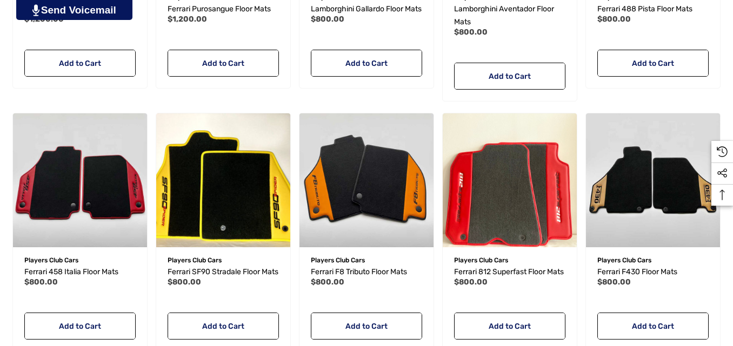
scroll to position [577, 0]
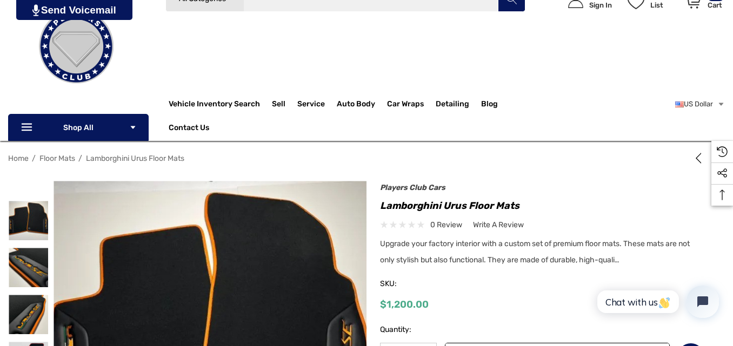
scroll to position [116, 0]
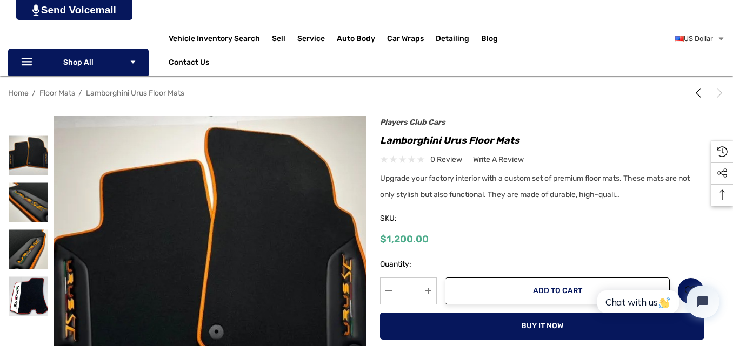
click at [472, 139] on h1 "Lamborghini Urus Floor Mats" at bounding box center [542, 140] width 324 height 17
copy div "Lamborghini Urus Floor Mats"
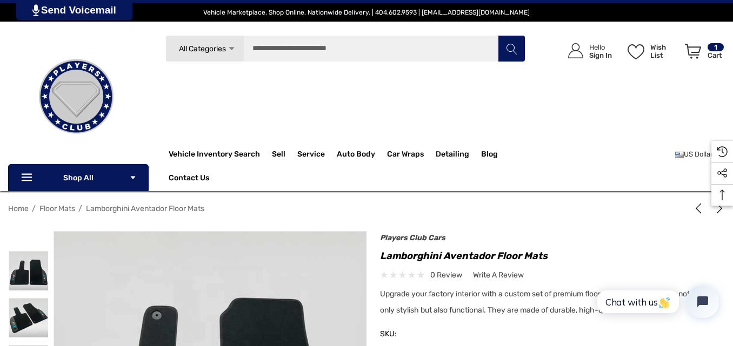
click at [462, 258] on h1 "Lamborghini Aventador Floor Mats" at bounding box center [542, 256] width 324 height 17
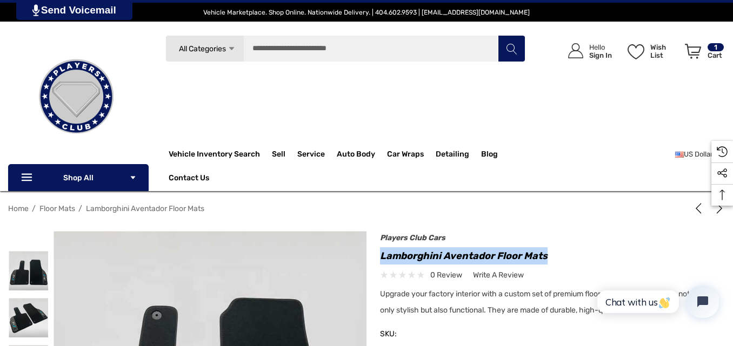
click at [462, 258] on h1 "Lamborghini Aventador Floor Mats" at bounding box center [542, 256] width 324 height 17
copy div "Lamborghini Aventador Floor Mats"
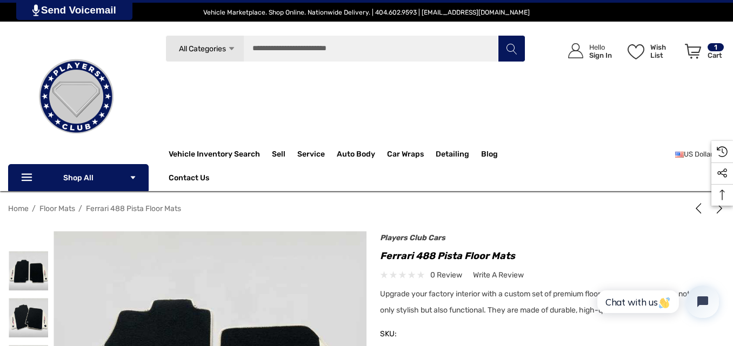
click at [460, 257] on h1 "Ferrari 488 Pista Floor Mats" at bounding box center [542, 256] width 324 height 17
copy div "Ferrari 488 Pista Floor Mats"
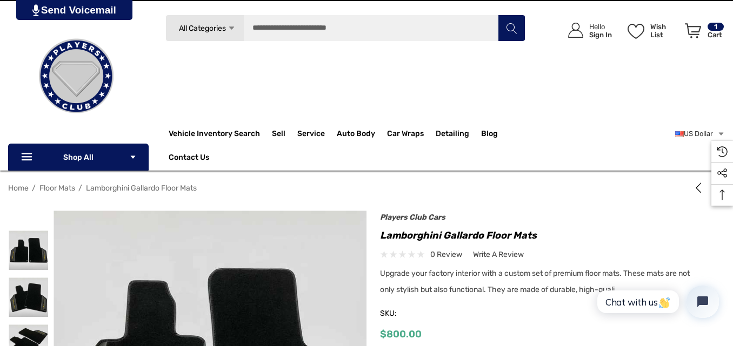
scroll to position [54, 0]
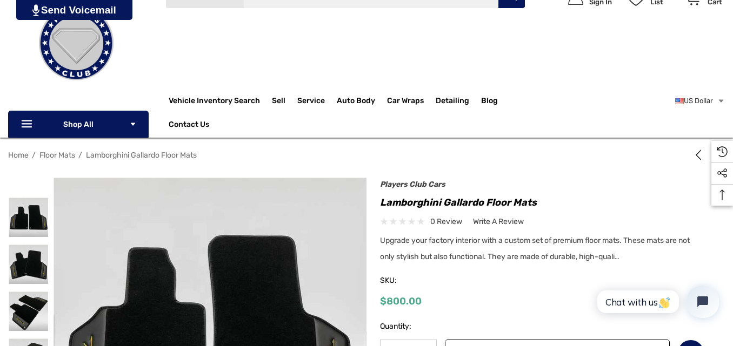
click at [504, 200] on h1 "Lamborghini Gallardo Floor Mats" at bounding box center [542, 202] width 324 height 17
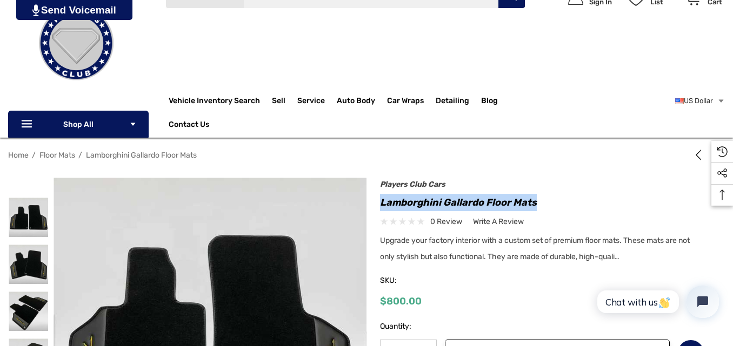
click at [504, 200] on h1 "Lamborghini Gallardo Floor Mats" at bounding box center [542, 202] width 324 height 17
copy div "Lamborghini Gallardo Floor Mats"
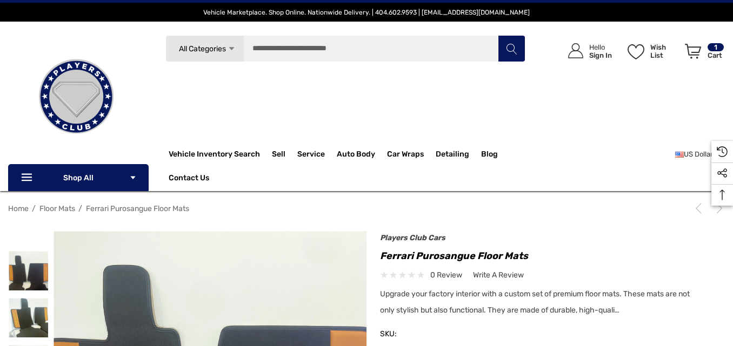
click at [453, 259] on h1 "Ferrari Purosangue Floor Mats" at bounding box center [542, 256] width 324 height 17
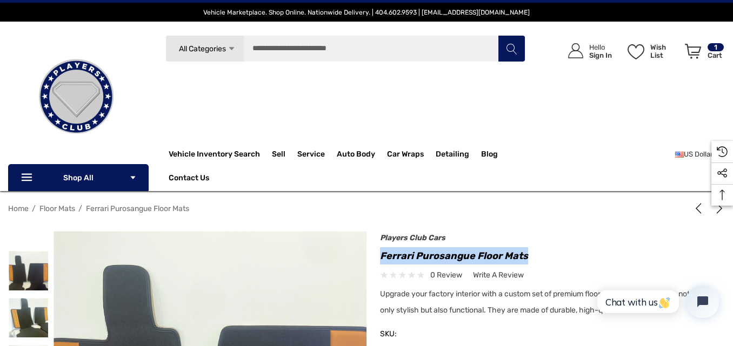
click at [453, 259] on h1 "Ferrari Purosangue Floor Mats" at bounding box center [542, 256] width 324 height 17
copy div "Ferrari Purosangue Floor Mats"
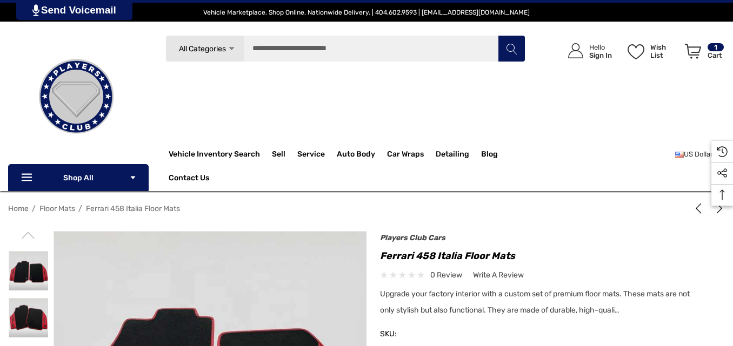
click at [436, 251] on h1 "Ferrari 458 Italia Floor Mats" at bounding box center [542, 256] width 324 height 17
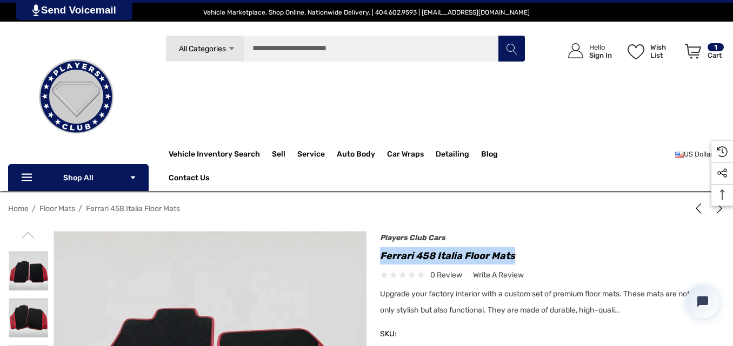
copy div "Ferrari 458 Italia Floor Mats"
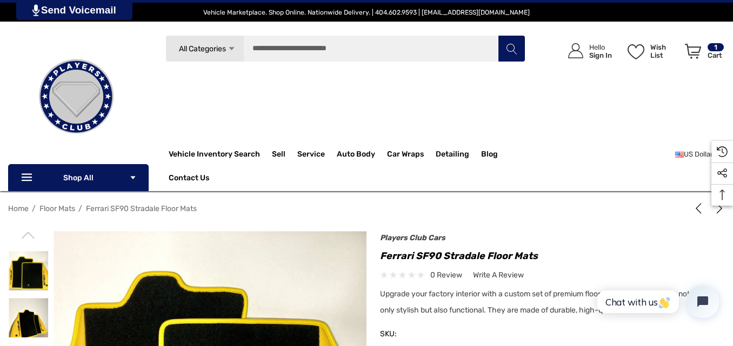
click at [430, 255] on h1 "Ferrari SF90 Stradale Floor Mats" at bounding box center [542, 256] width 324 height 17
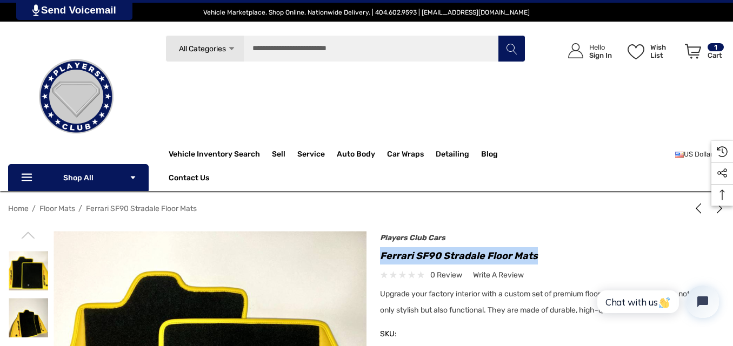
click at [430, 255] on h1 "Ferrari SF90 Stradale Floor Mats" at bounding box center [542, 256] width 324 height 17
copy div "Ferrari SF90 Stradale Floor Mats"
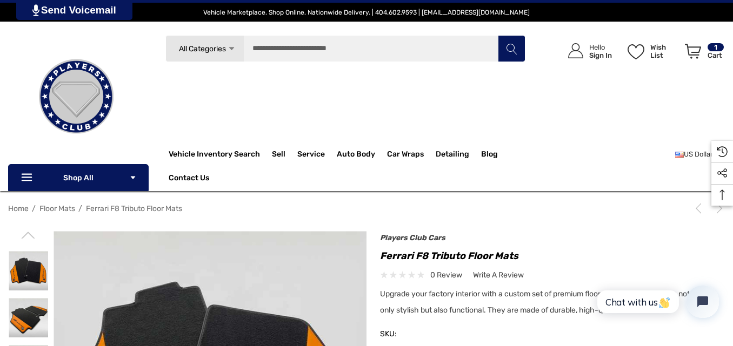
click at [475, 255] on h1 "Ferrari F8 Tributo Floor Mats" at bounding box center [542, 256] width 324 height 17
copy div "Ferrari F8 Tributo Floor Mats"
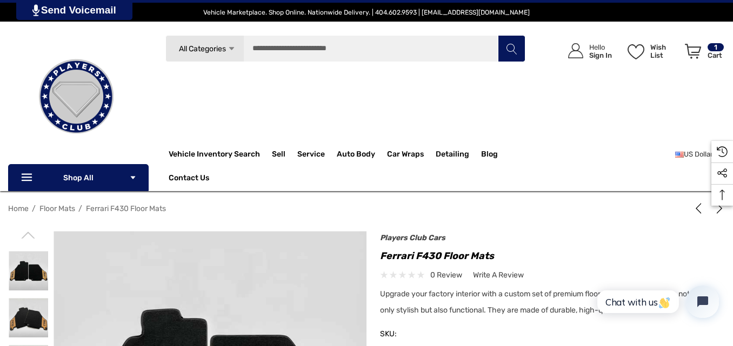
click at [437, 256] on h1 "Ferrari F430 Floor Mats" at bounding box center [542, 256] width 324 height 17
copy div "Ferrari F430 Floor Mats"
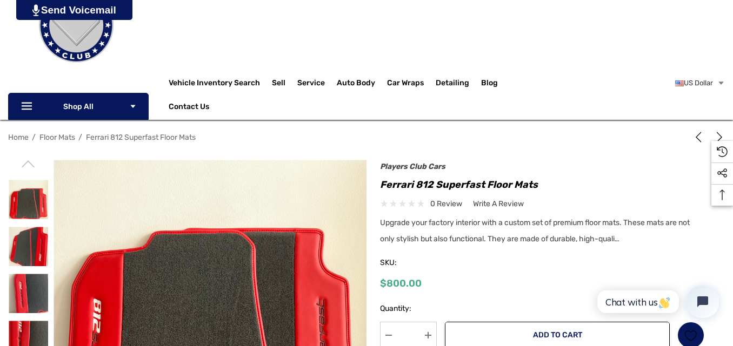
scroll to position [77, 0]
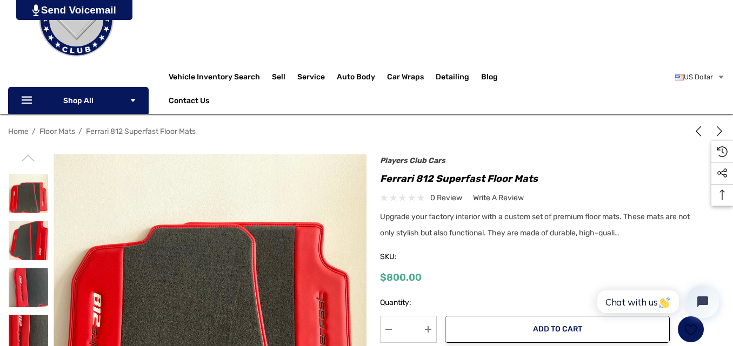
click at [459, 178] on h1 "Ferrari 812 Superfast Floor Mats" at bounding box center [542, 178] width 324 height 17
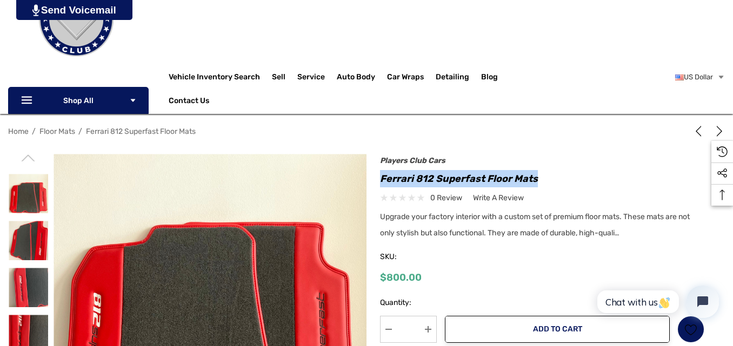
click at [459, 178] on h1 "Ferrari 812 Superfast Floor Mats" at bounding box center [542, 178] width 324 height 17
copy div "Ferrari 812 Superfast Floor Mats"
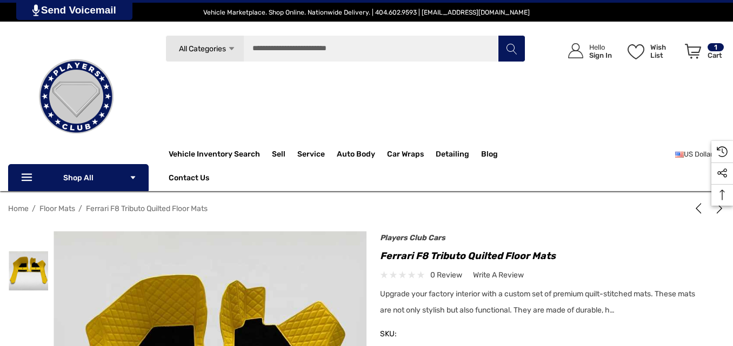
click at [489, 257] on h1 "Ferrari F8 Tributo Quilted Floor Mats" at bounding box center [542, 256] width 324 height 17
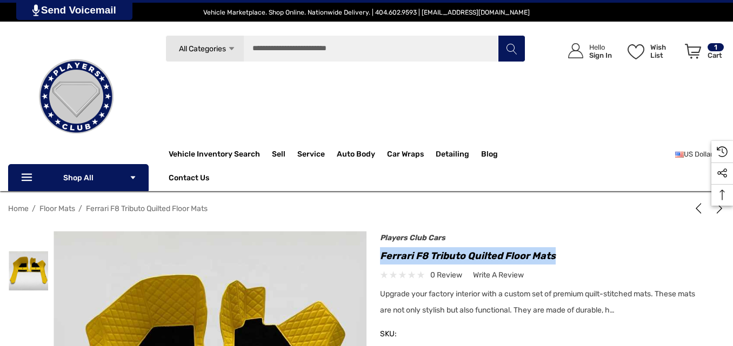
click at [489, 257] on h1 "Ferrari F8 Tributo Quilted Floor Mats" at bounding box center [542, 256] width 324 height 17
copy div "Ferrari F8 Tributo Quilted Floor Mats"
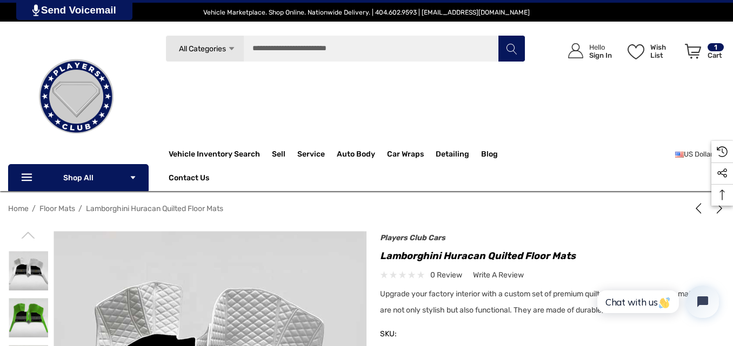
click at [439, 257] on h1 "Lamborghini Huracan Quilted Floor Mats" at bounding box center [542, 256] width 324 height 17
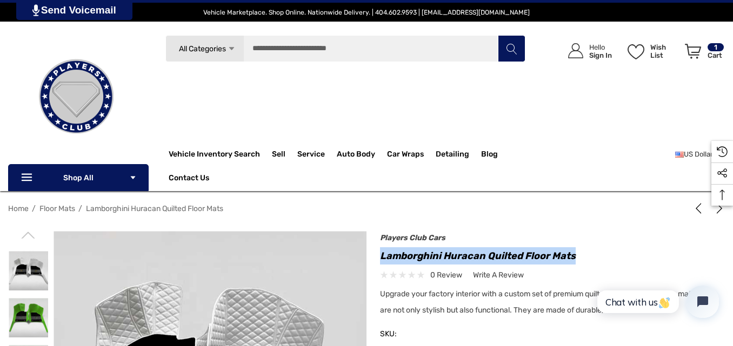
click at [439, 257] on h1 "Lamborghini Huracan Quilted Floor Mats" at bounding box center [542, 256] width 324 height 17
copy div "Lamborghini Huracan Quilted Floor Mats"
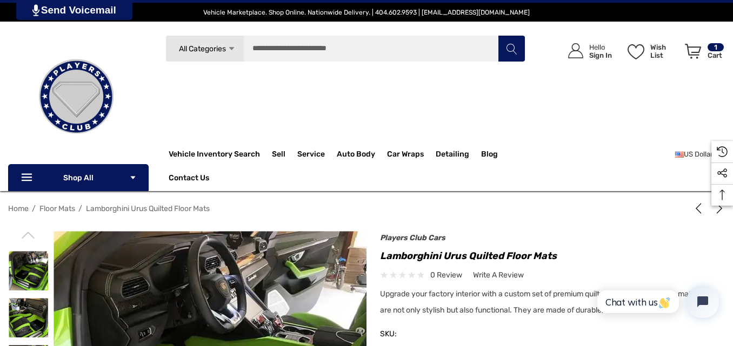
click at [450, 257] on h1 "Lamborghini Urus Quilted Floor Mats" at bounding box center [542, 256] width 324 height 17
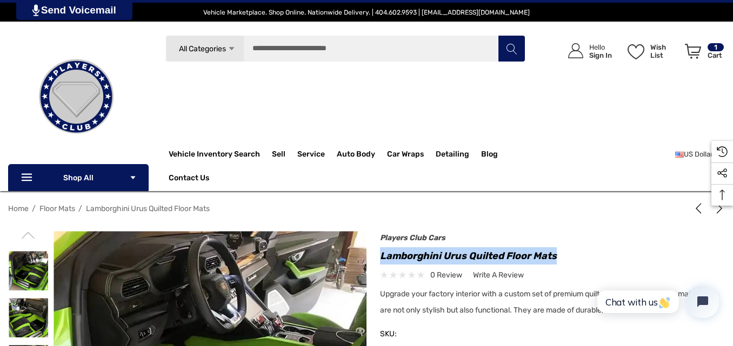
click at [450, 257] on h1 "Lamborghini Urus Quilted Floor Mats" at bounding box center [542, 256] width 324 height 17
copy div "Lamborghini Urus Quilted Floor Mats"
